Goal: Task Accomplishment & Management: Manage account settings

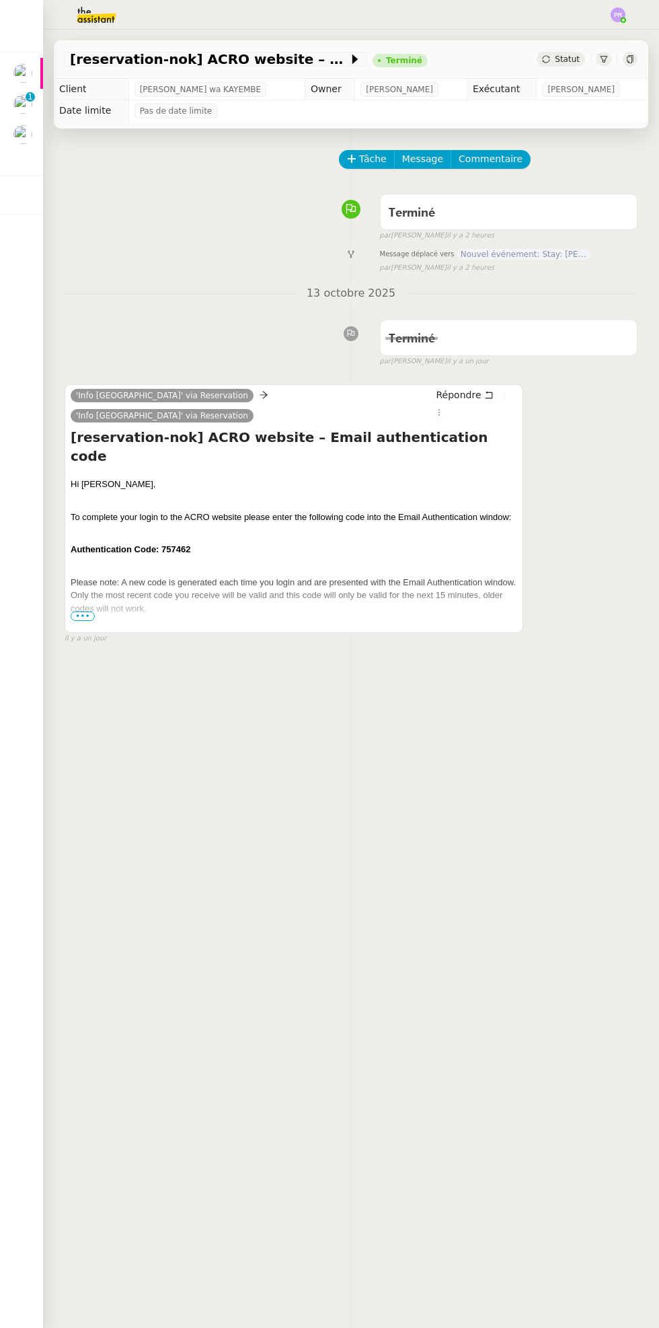
click at [30, 65] on div at bounding box center [30, 66] width 4 height 4
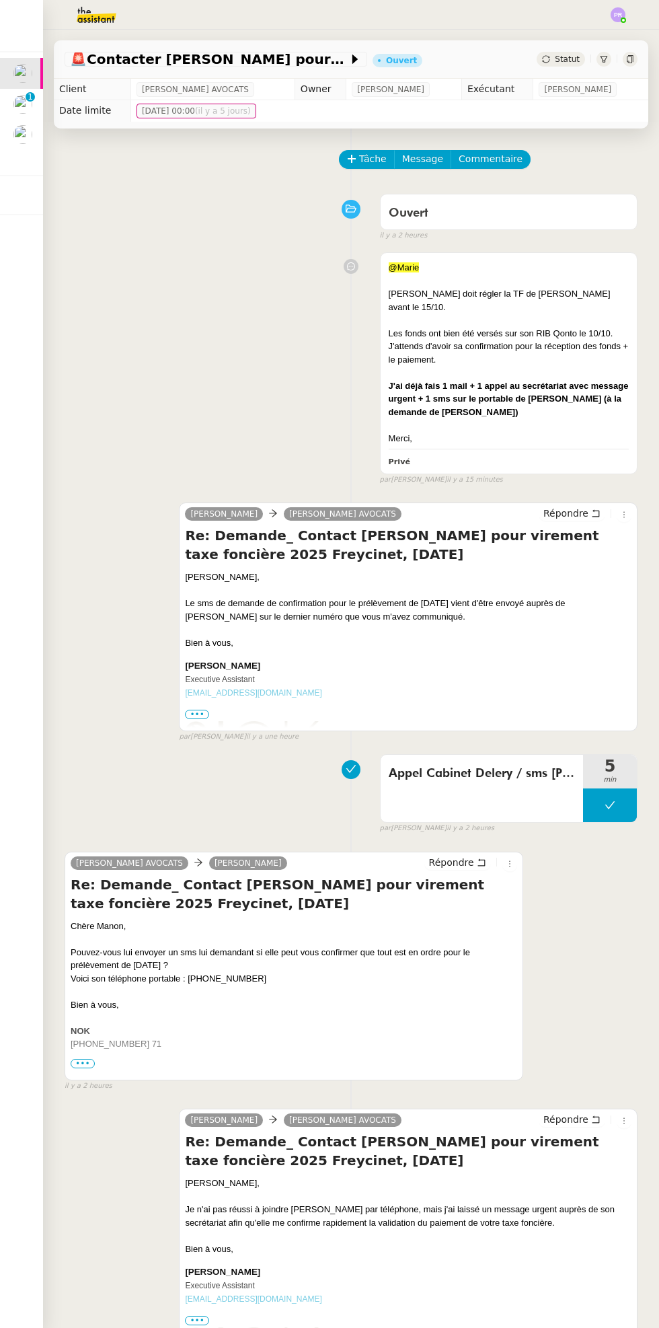
click at [30, 96] on p "1" at bounding box center [30, 98] width 5 height 12
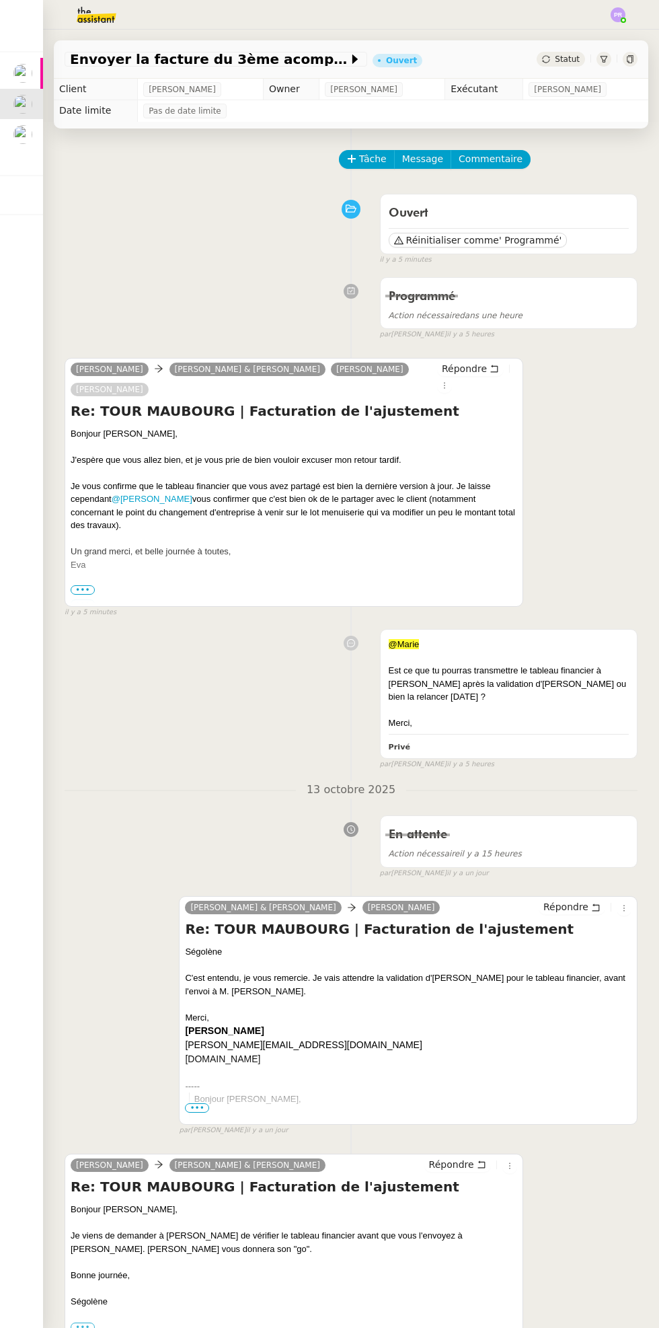
click at [30, 127] on div at bounding box center [30, 127] width 4 height 4
